Goal: Navigation & Orientation: Find specific page/section

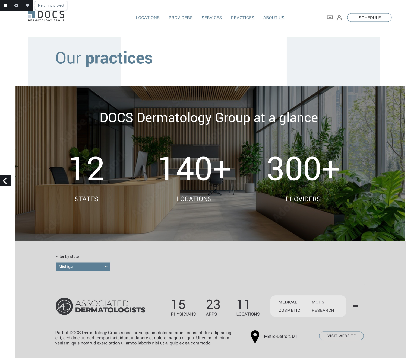
click at [6, 5] on link "Return to project" at bounding box center [5, 5] width 11 height 11
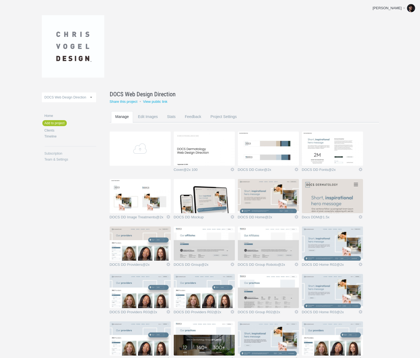
scroll to position [87, 0]
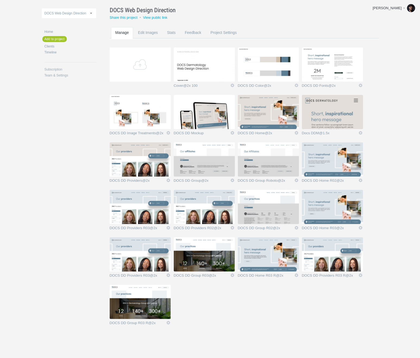
click at [245, 254] on img at bounding box center [268, 255] width 61 height 34
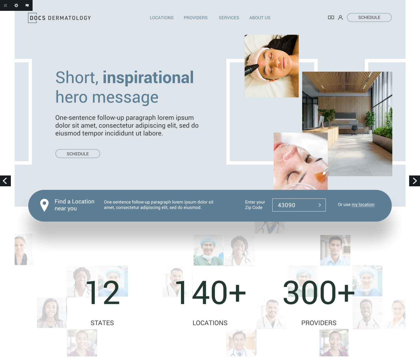
drag, startPoint x: 307, startPoint y: 15, endPoint x: 0, endPoint y: 71, distance: 312.5
